Goal: Check status: Check status

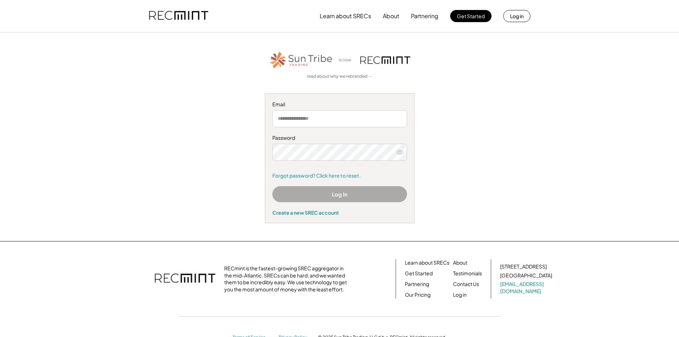
click at [334, 124] on input "email" at bounding box center [339, 118] width 135 height 17
type input "**********"
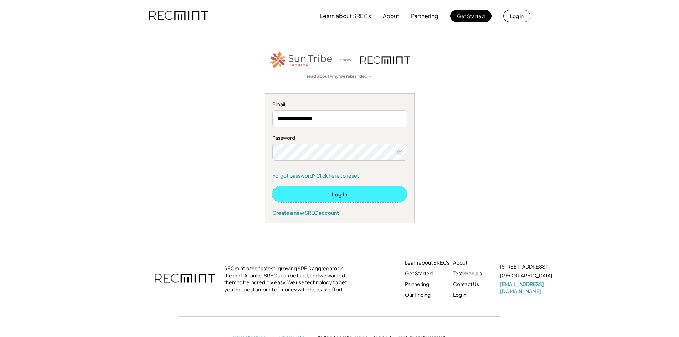
click at [304, 192] on button "Log In" at bounding box center [339, 194] width 135 height 16
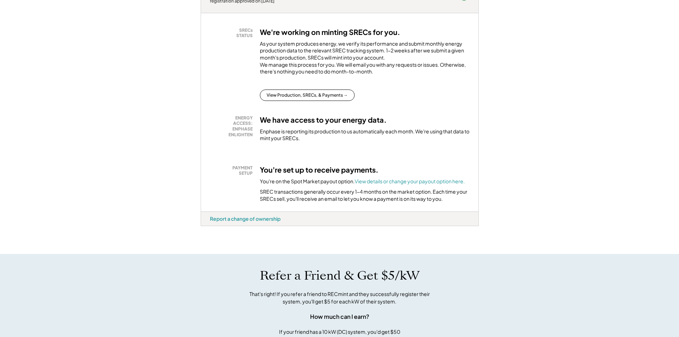
scroll to position [131, 0]
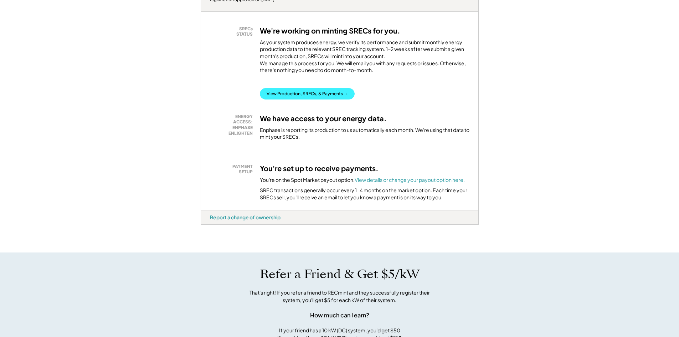
click at [302, 99] on button "View Production, SRECs, & Payments →" at bounding box center [307, 93] width 95 height 11
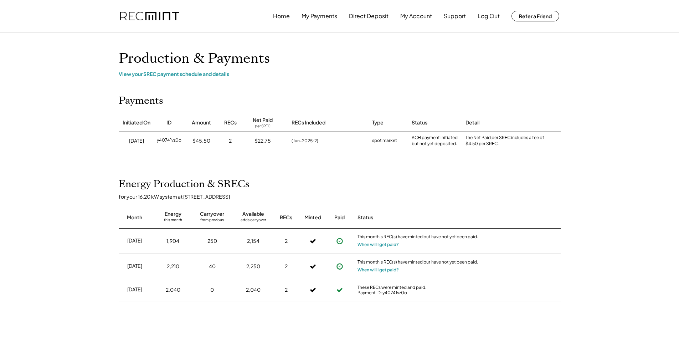
scroll to position [131, 0]
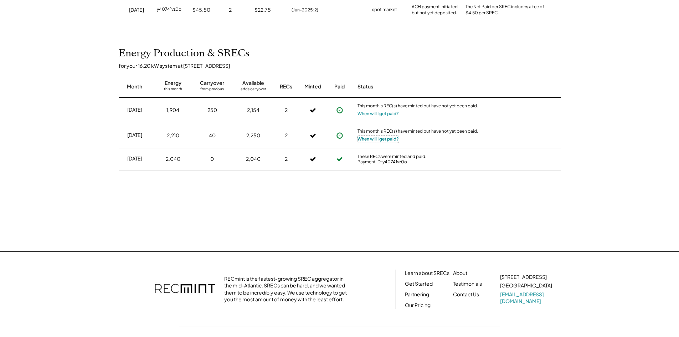
click at [373, 140] on button "When will I get paid?" at bounding box center [378, 138] width 41 height 7
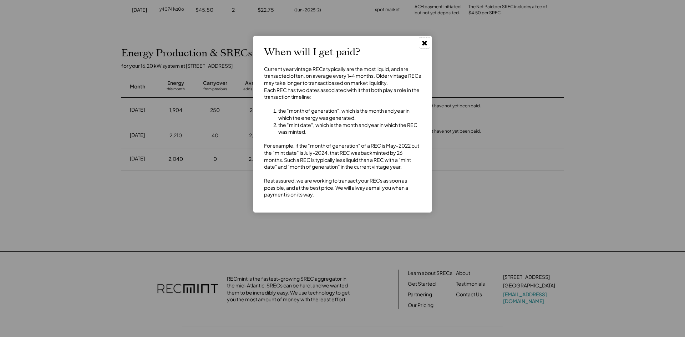
click at [424, 41] on icon at bounding box center [424, 42] width 7 height 7
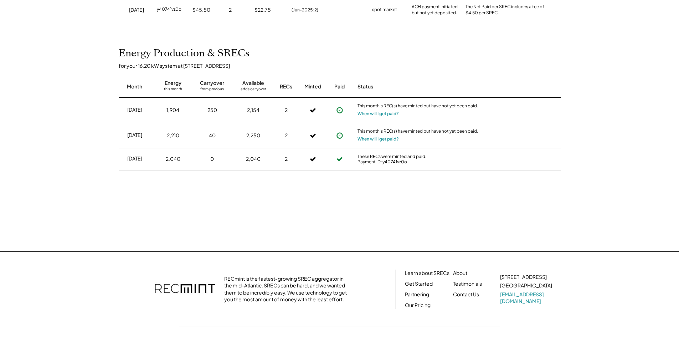
scroll to position [0, 0]
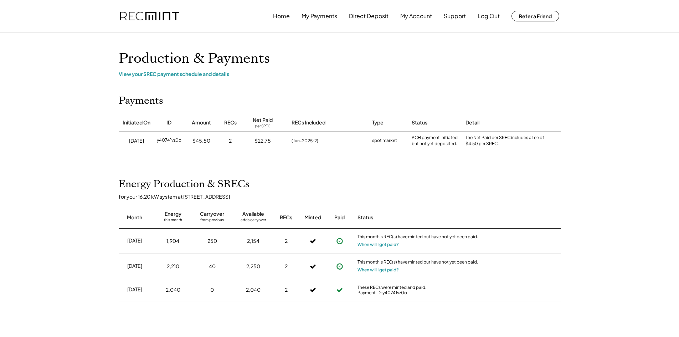
click at [261, 138] on div "$22.75" at bounding box center [263, 140] width 16 height 7
click at [323, 16] on button "My Payments" at bounding box center [320, 16] width 36 height 14
click at [420, 16] on button "My Account" at bounding box center [416, 16] width 32 height 14
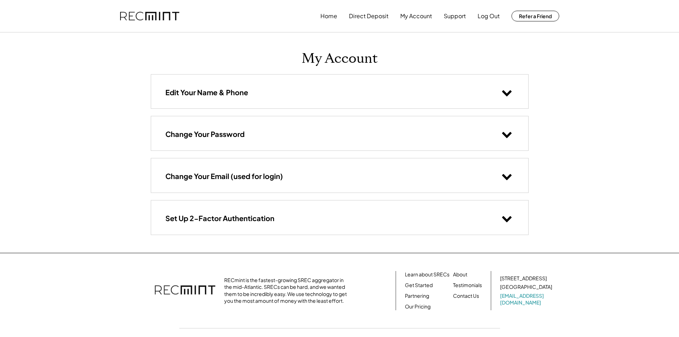
click at [207, 92] on h3 "Edit Your Name & Phone" at bounding box center [206, 92] width 83 height 9
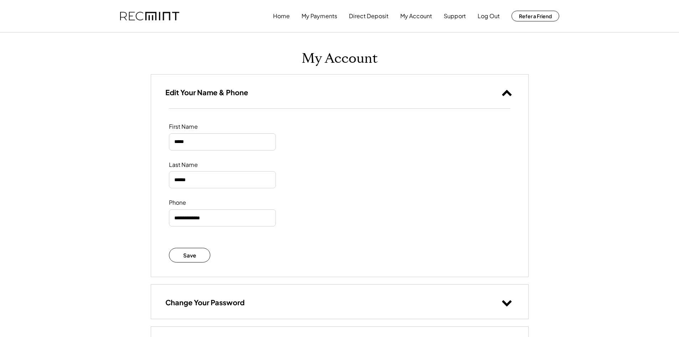
click at [223, 56] on div "My Account Edit Your Name & Phone First Name Last Name Phone Save Change Your P…" at bounding box center [340, 226] width 392 height 389
click at [505, 90] on icon at bounding box center [507, 92] width 11 height 11
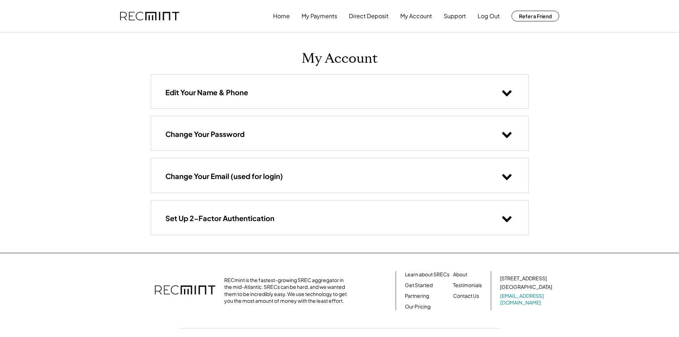
click at [222, 176] on h3 "Change Your Email (used for login)" at bounding box center [224, 175] width 118 height 9
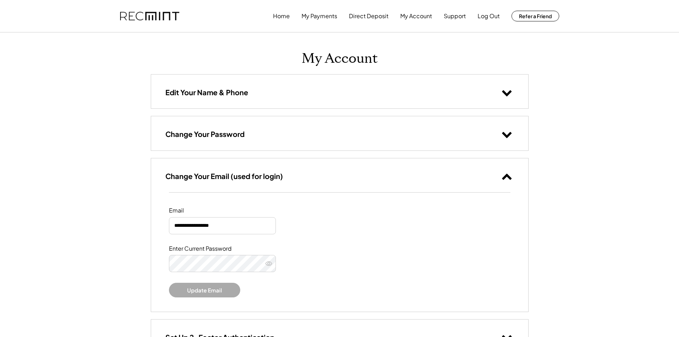
scroll to position [131, 0]
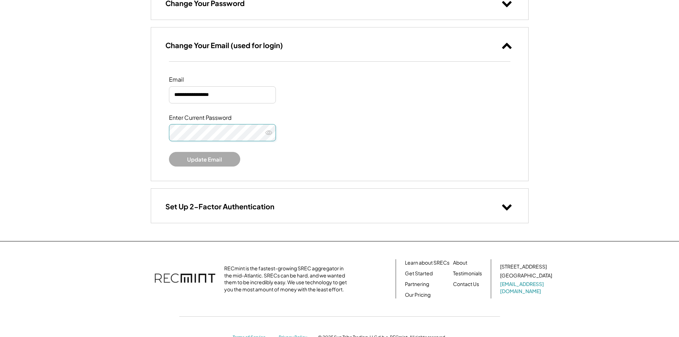
click at [273, 134] on button at bounding box center [268, 132] width 11 height 11
click at [270, 134] on icon at bounding box center [268, 132] width 7 height 7
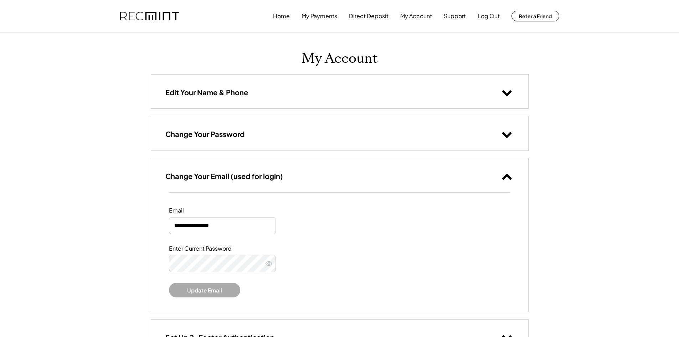
click at [504, 180] on icon at bounding box center [507, 176] width 11 height 11
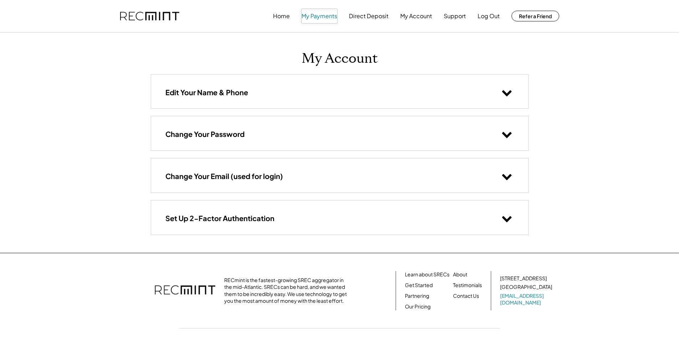
click at [315, 16] on button "My Payments" at bounding box center [320, 16] width 36 height 14
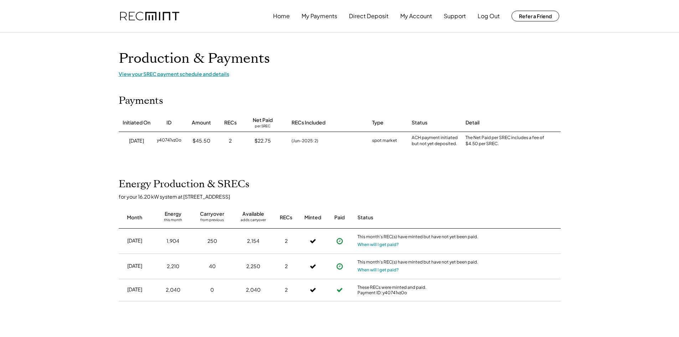
click at [145, 74] on div "View your SREC payment schedule and details" at bounding box center [340, 74] width 442 height 6
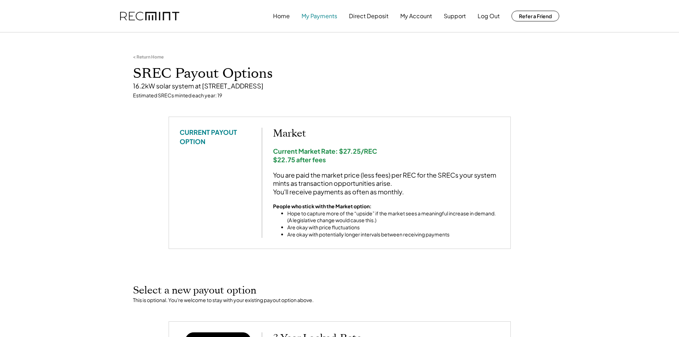
click at [324, 17] on button "My Payments" at bounding box center [320, 16] width 36 height 14
